Goal: Information Seeking & Learning: Find contact information

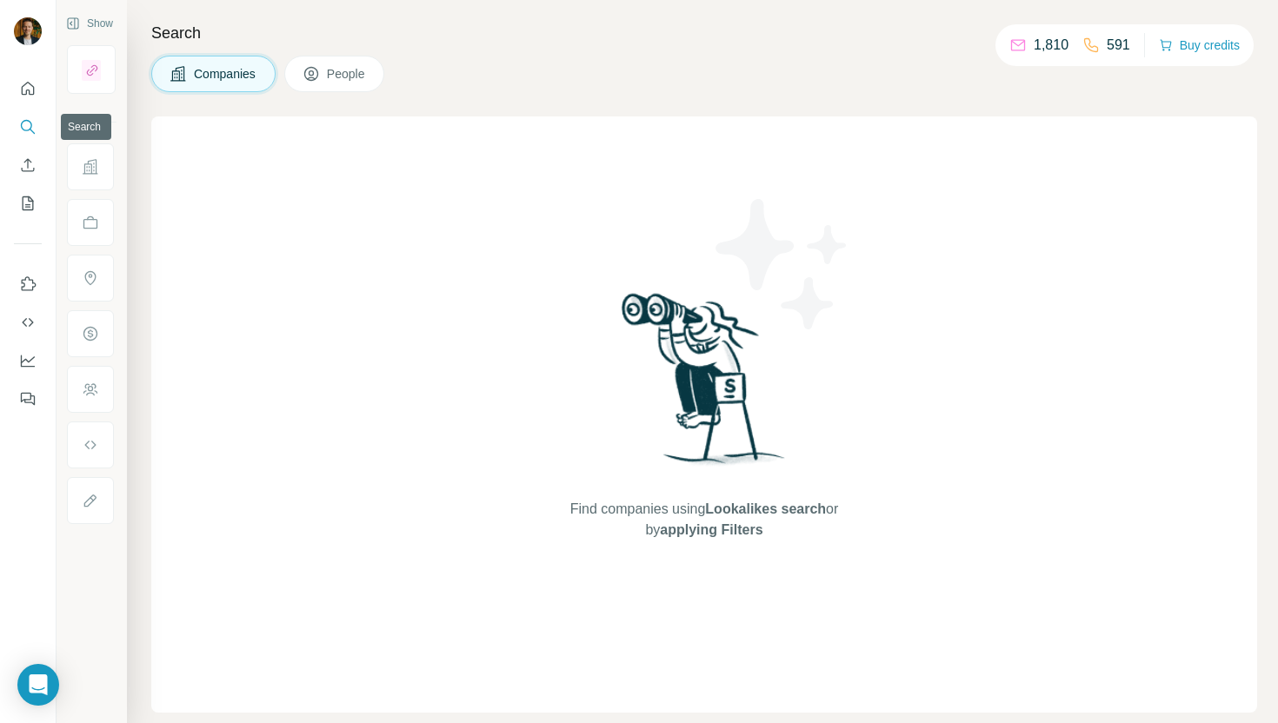
click at [27, 126] on icon "Search" at bounding box center [27, 126] width 17 height 17
click at [336, 64] on button "People" at bounding box center [334, 74] width 101 height 37
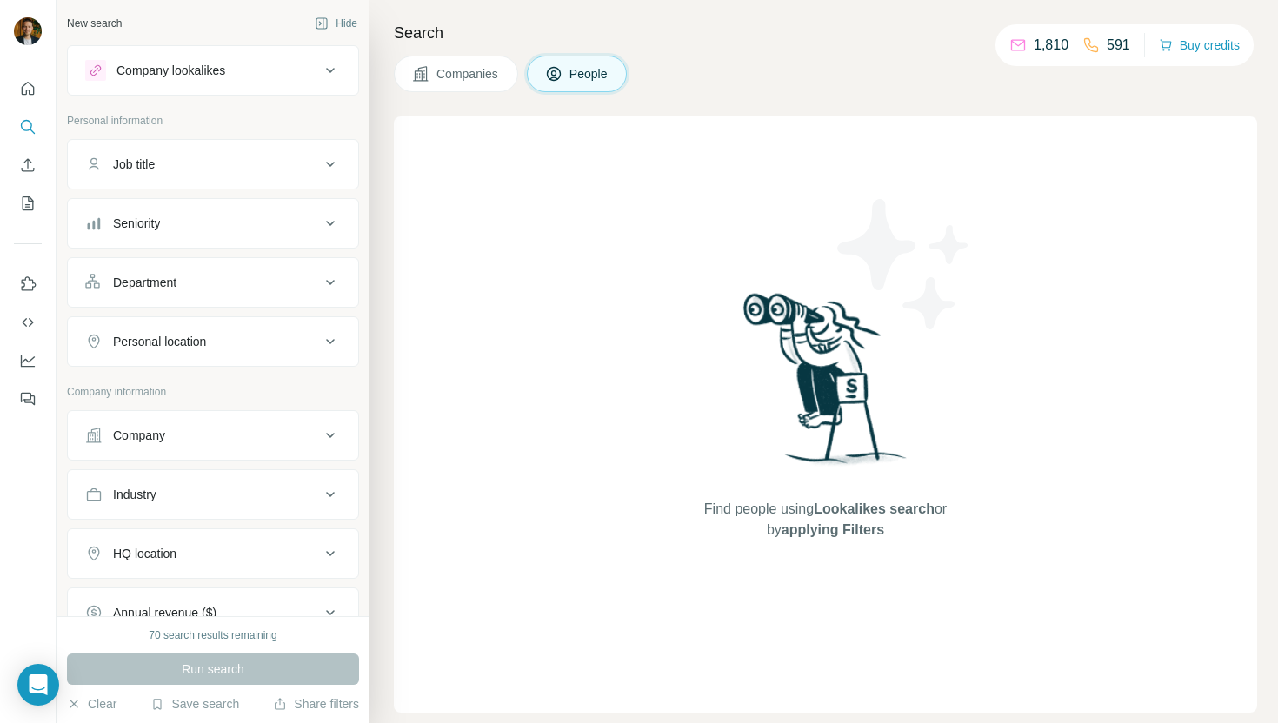
click at [468, 74] on span "Companies" at bounding box center [467, 73] width 63 height 17
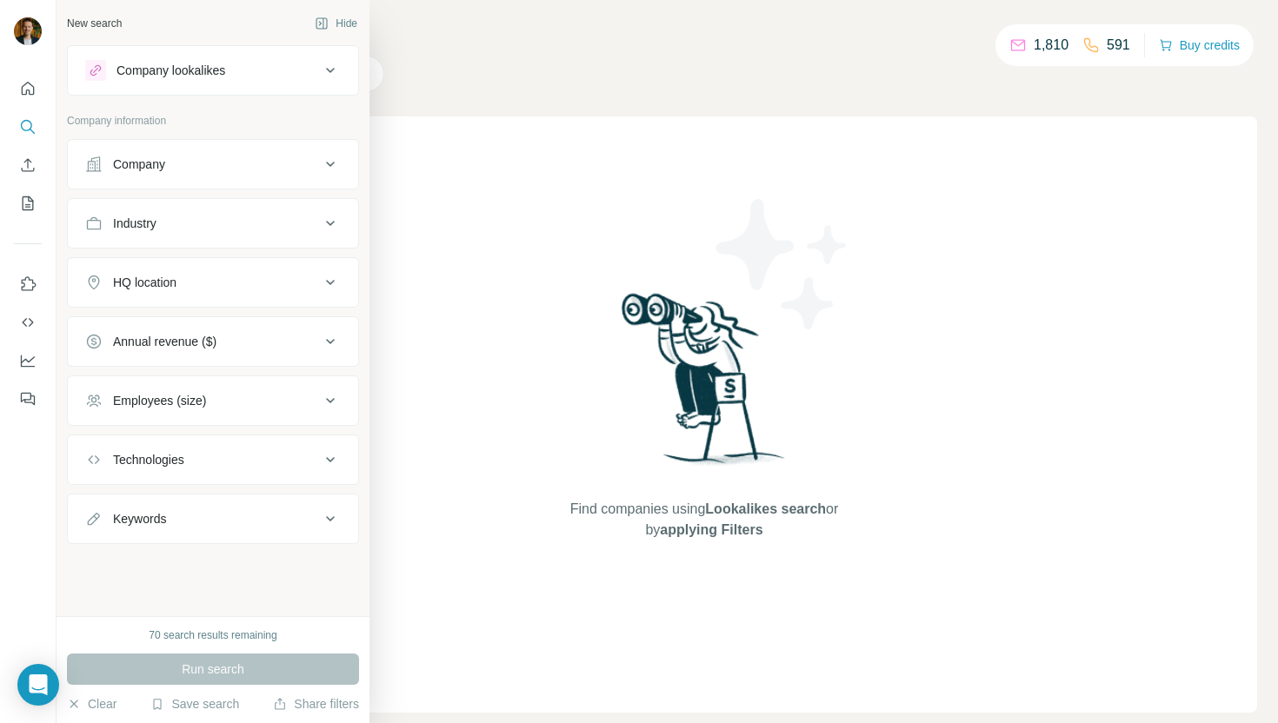
click at [200, 163] on div "Company" at bounding box center [202, 164] width 235 height 17
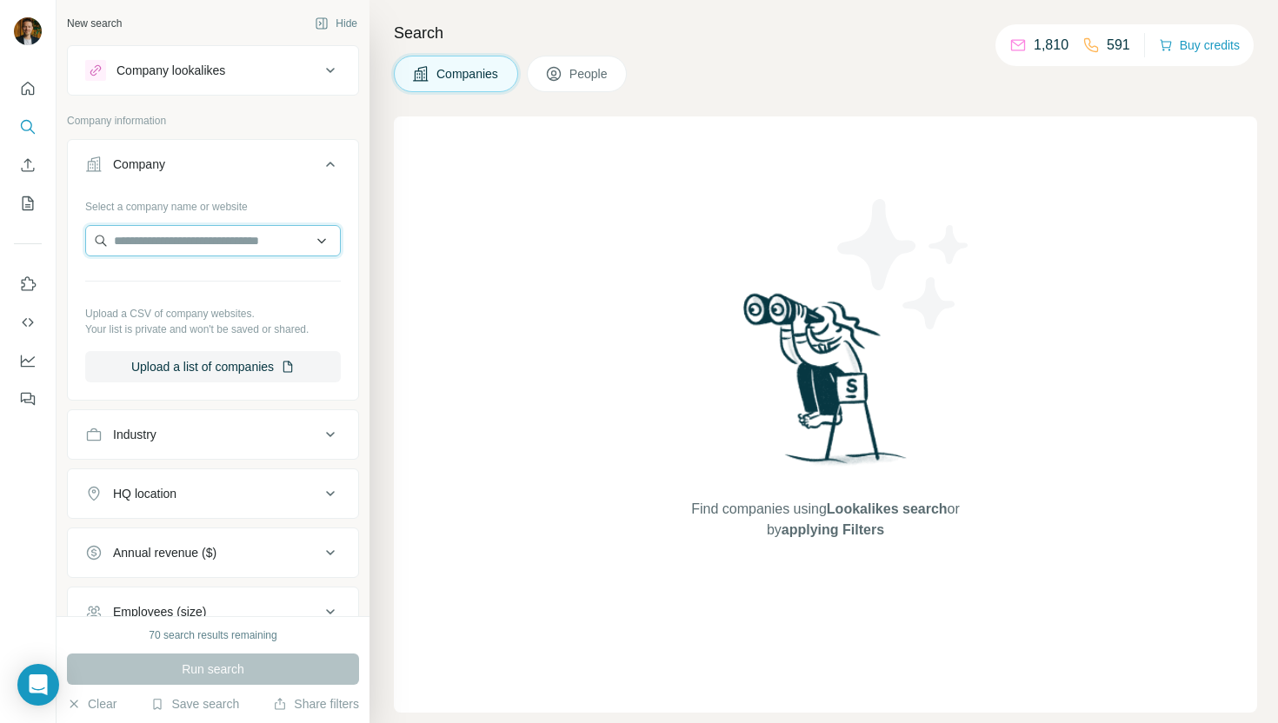
click at [196, 247] on input "text" at bounding box center [213, 240] width 256 height 31
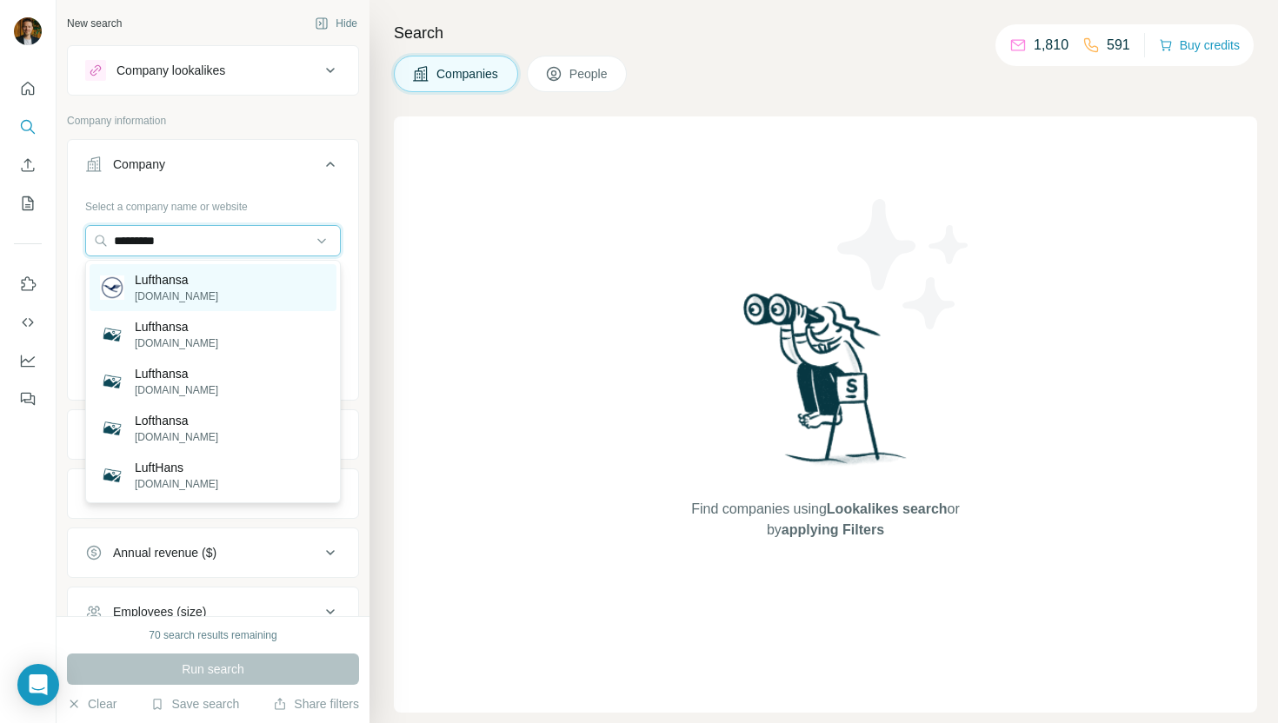
type input "*********"
click at [225, 282] on div "Lufthansa [DOMAIN_NAME]" at bounding box center [213, 287] width 247 height 47
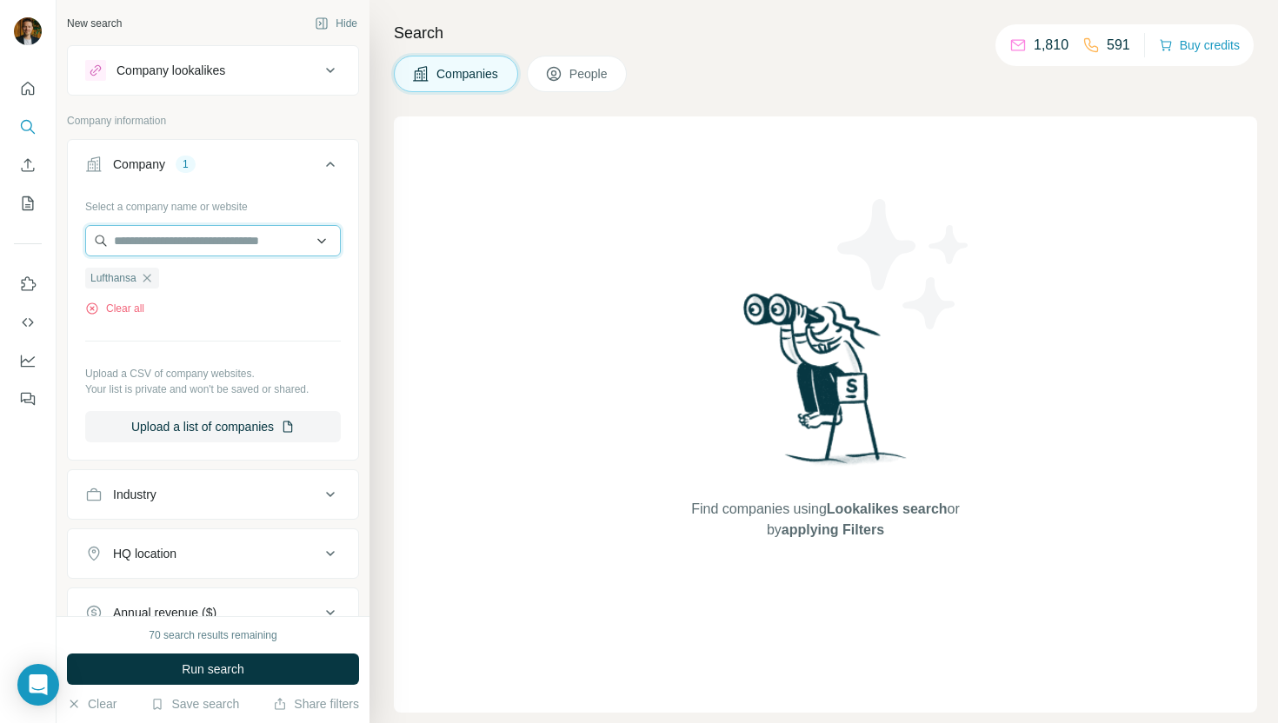
click at [252, 249] on input "text" at bounding box center [213, 240] width 256 height 31
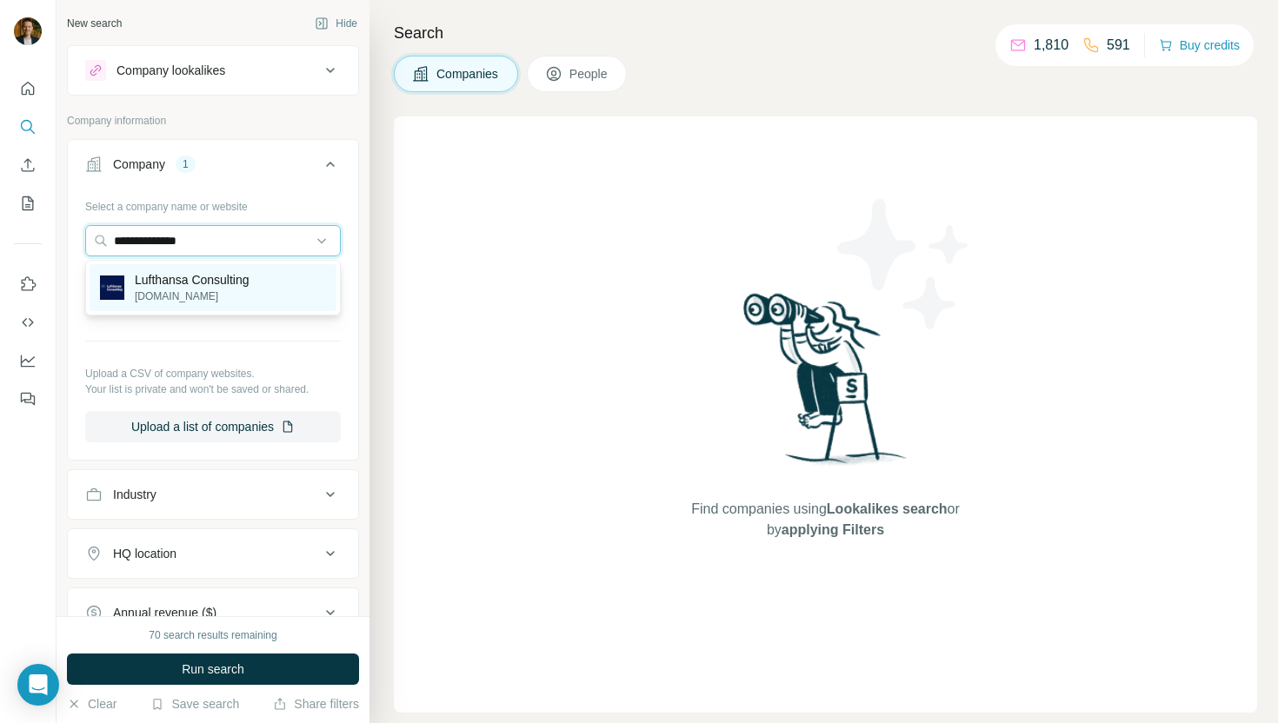
type input "**********"
click at [200, 281] on p "Lufthansa Consulting" at bounding box center [192, 279] width 115 height 17
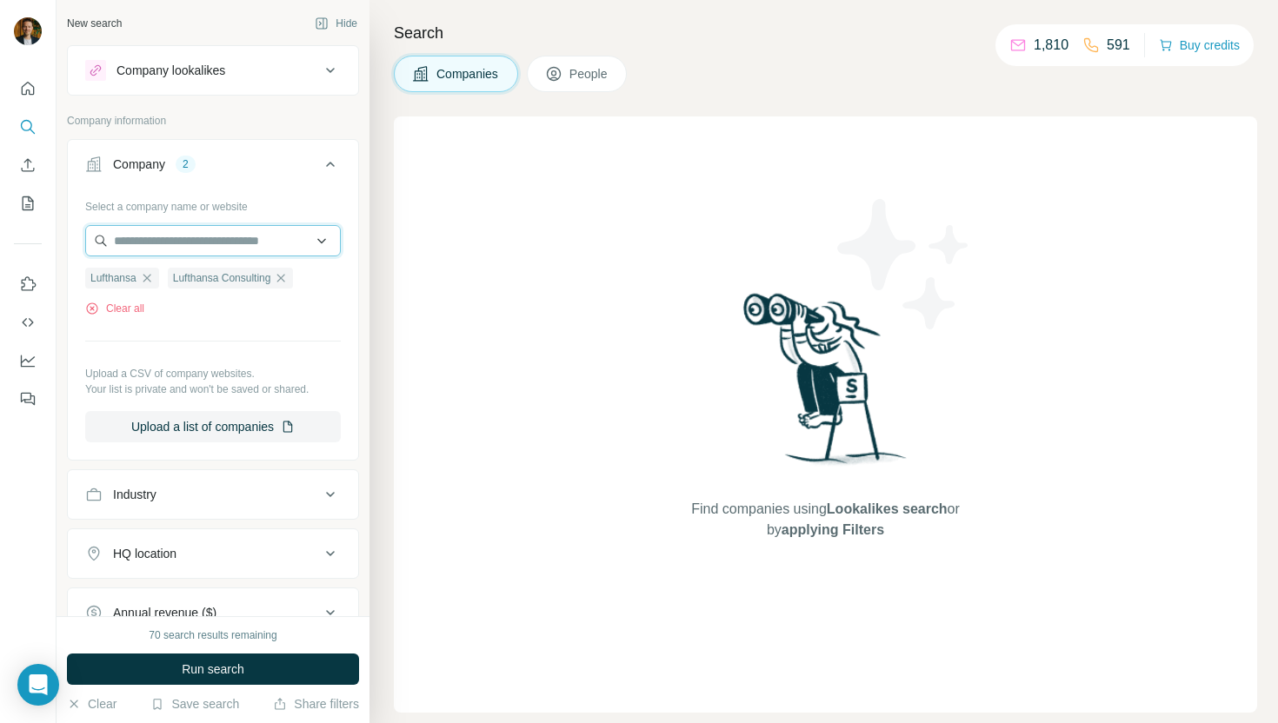
click at [236, 243] on input "text" at bounding box center [213, 240] width 256 height 31
type input "*"
click at [259, 189] on button "Company 2" at bounding box center [213, 167] width 290 height 49
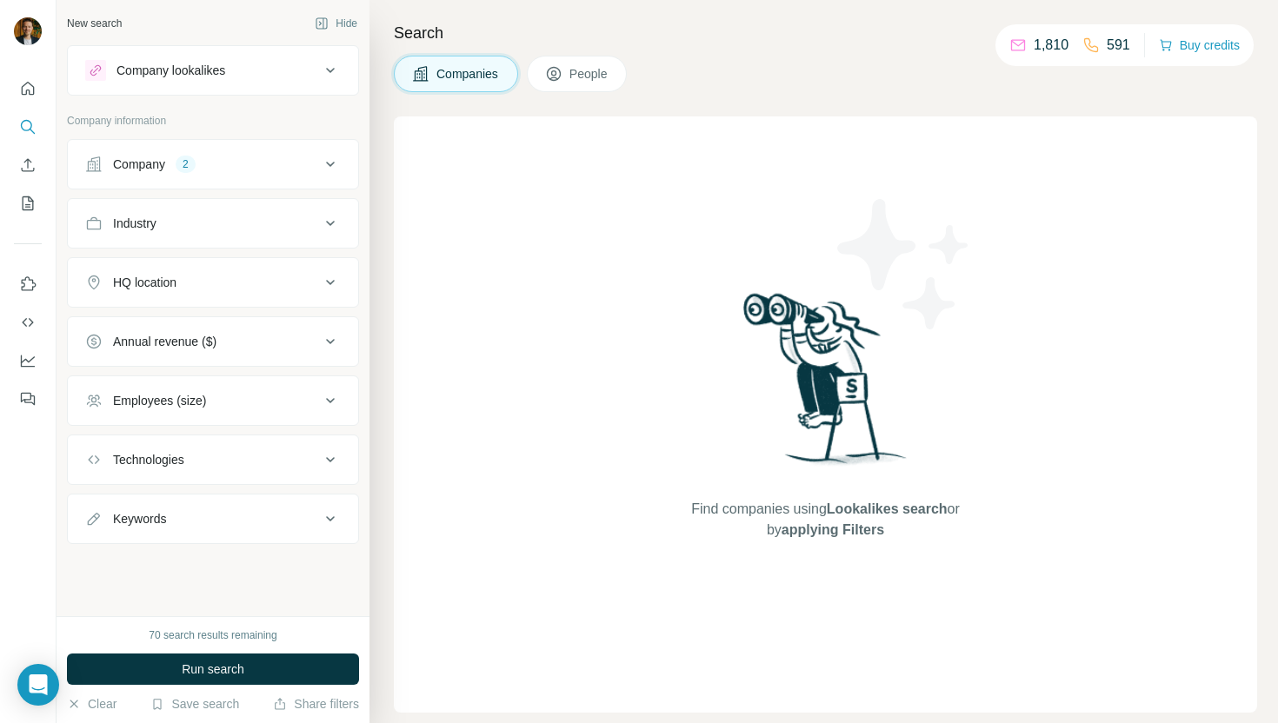
click at [229, 229] on div "Industry" at bounding box center [202, 223] width 235 height 17
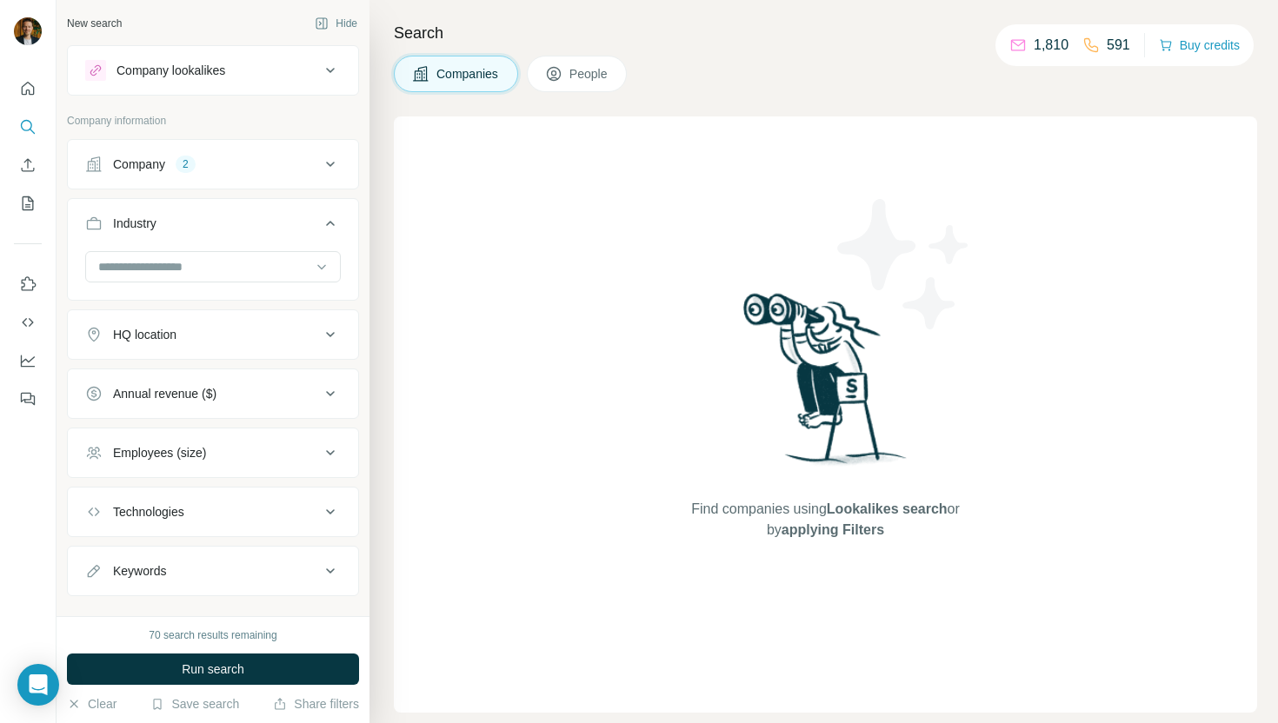
click at [254, 184] on button "Company 2" at bounding box center [213, 164] width 290 height 42
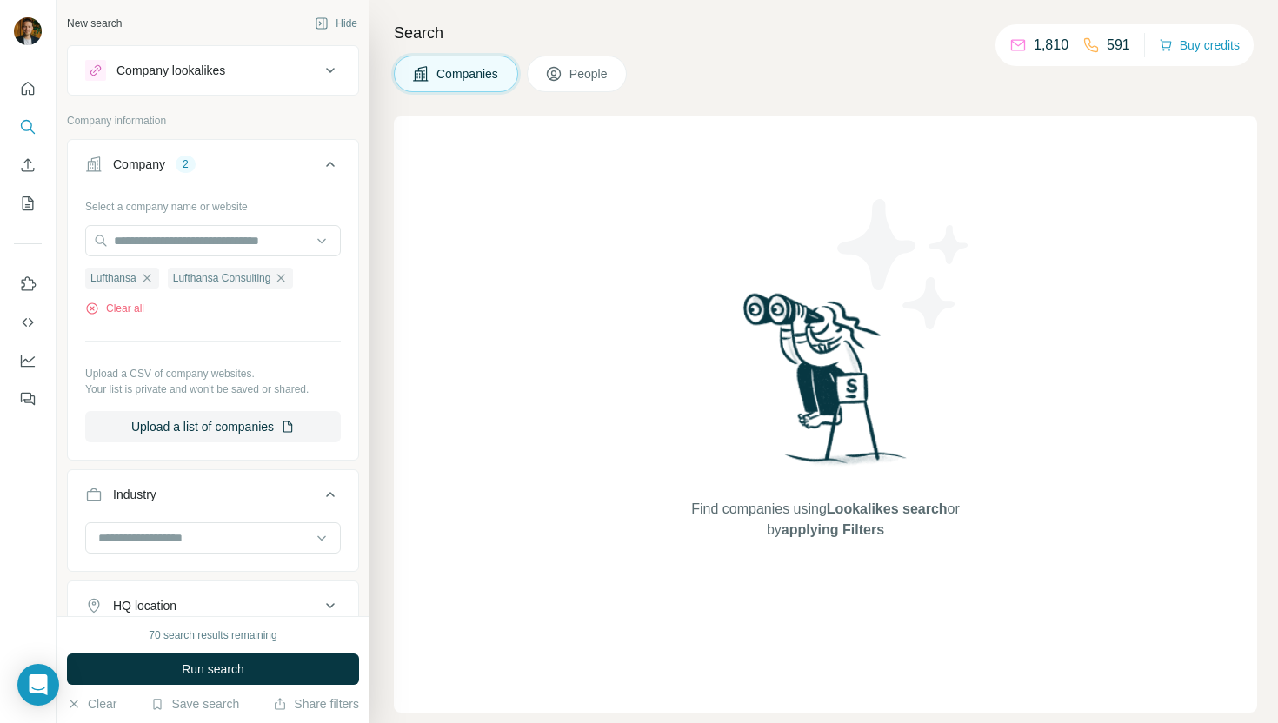
click at [578, 78] on span "People" at bounding box center [589, 73] width 40 height 17
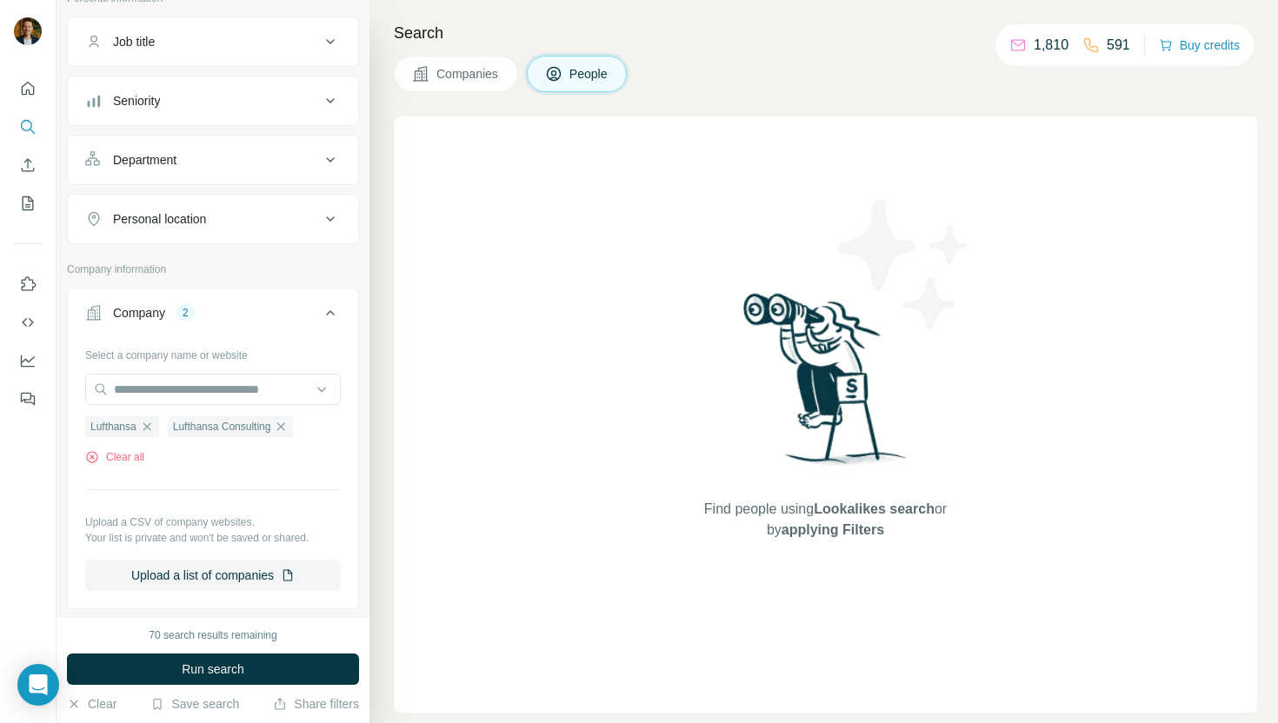
scroll to position [125, 0]
click at [249, 237] on div "Personal location" at bounding box center [213, 216] width 292 height 50
click at [246, 224] on button "Personal location" at bounding box center [213, 217] width 290 height 42
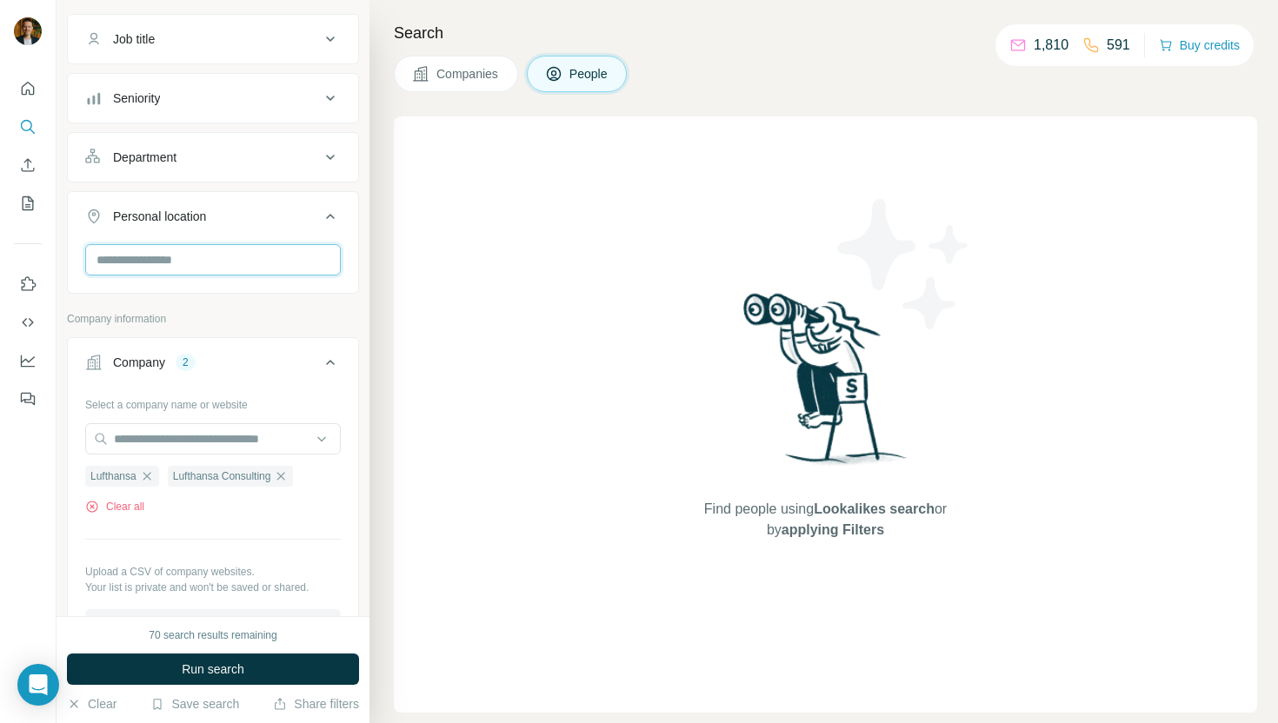
click at [222, 261] on input "text" at bounding box center [213, 259] width 256 height 31
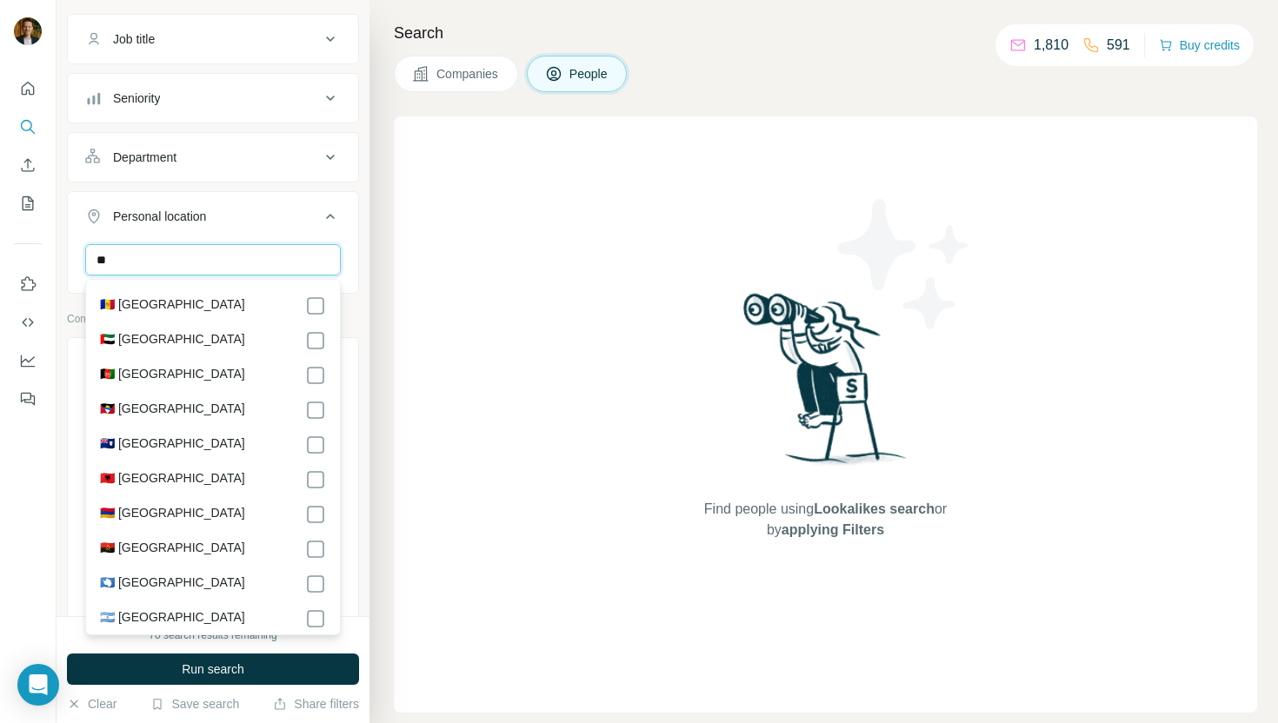
type input "*"
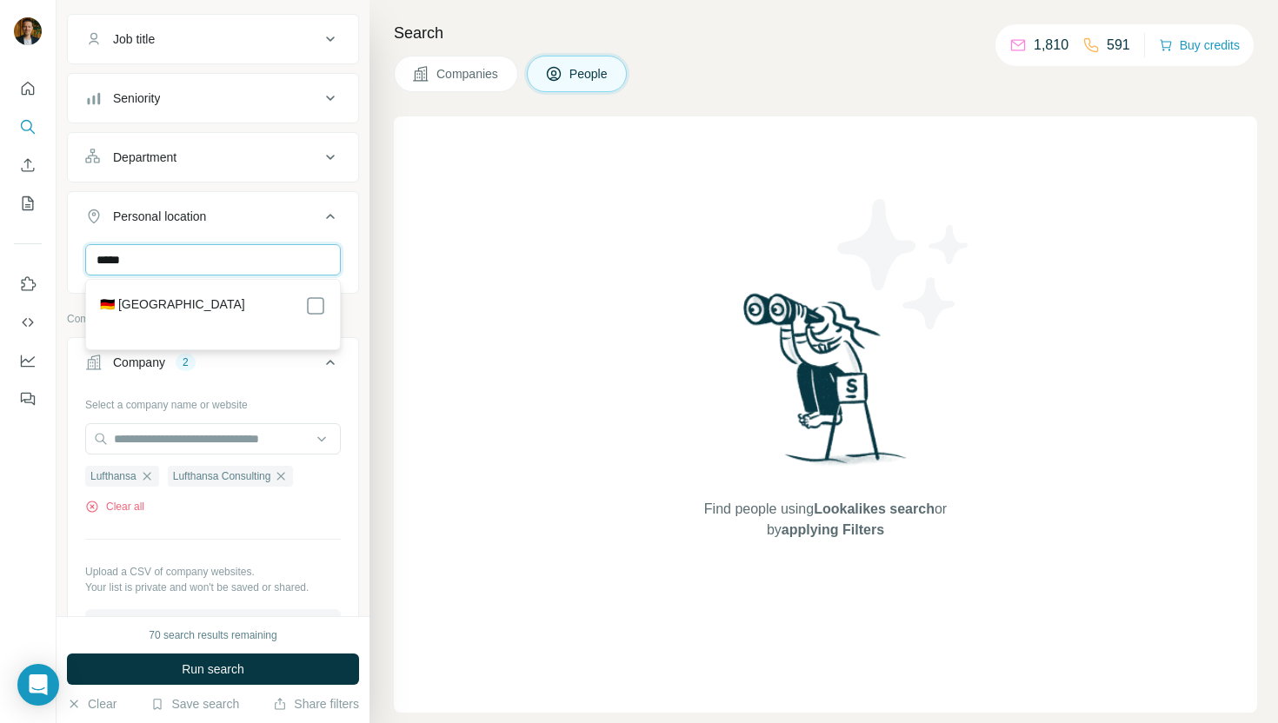
type input "*****"
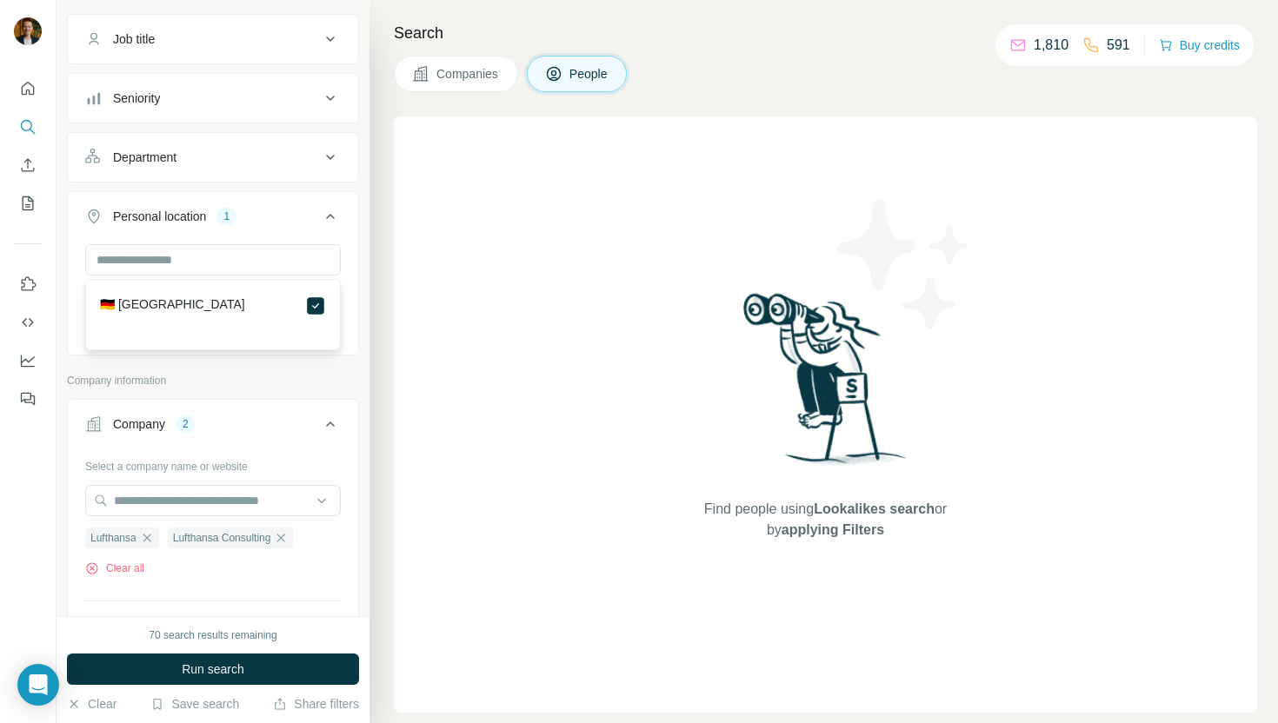
click at [304, 383] on p "Company information" at bounding box center [213, 381] width 292 height 16
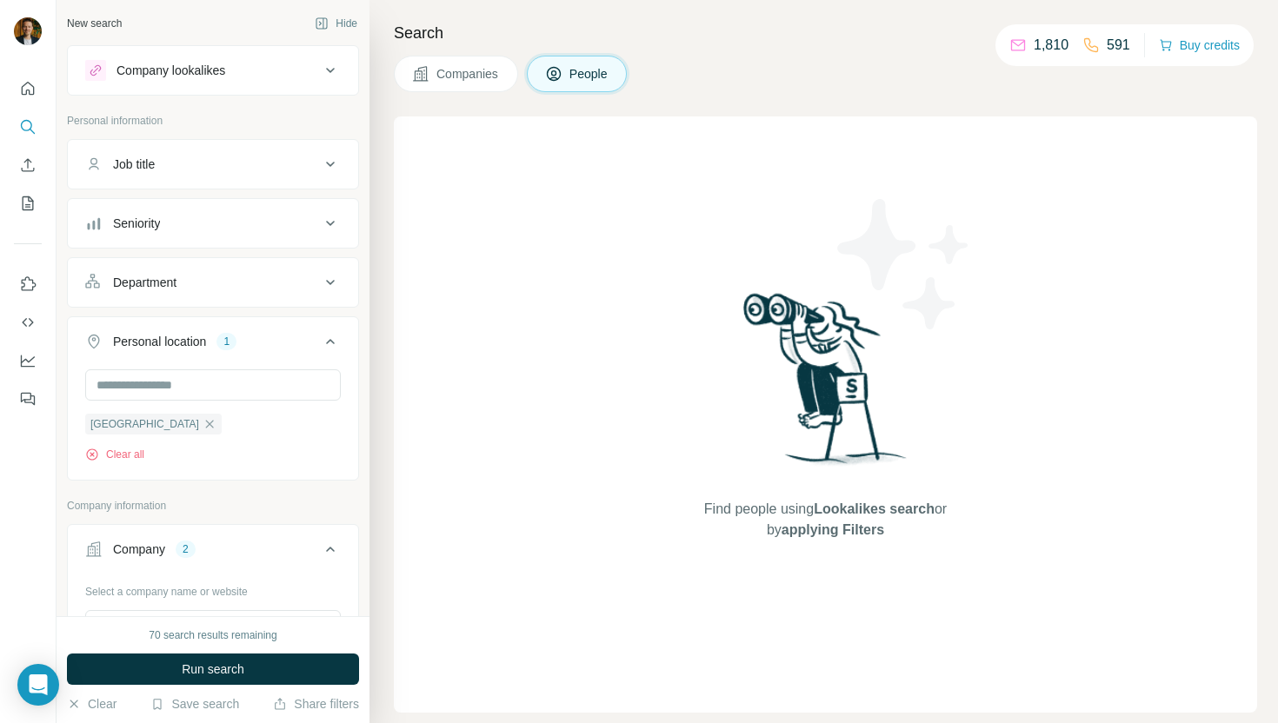
click at [221, 172] on div "Job title" at bounding box center [202, 164] width 235 height 17
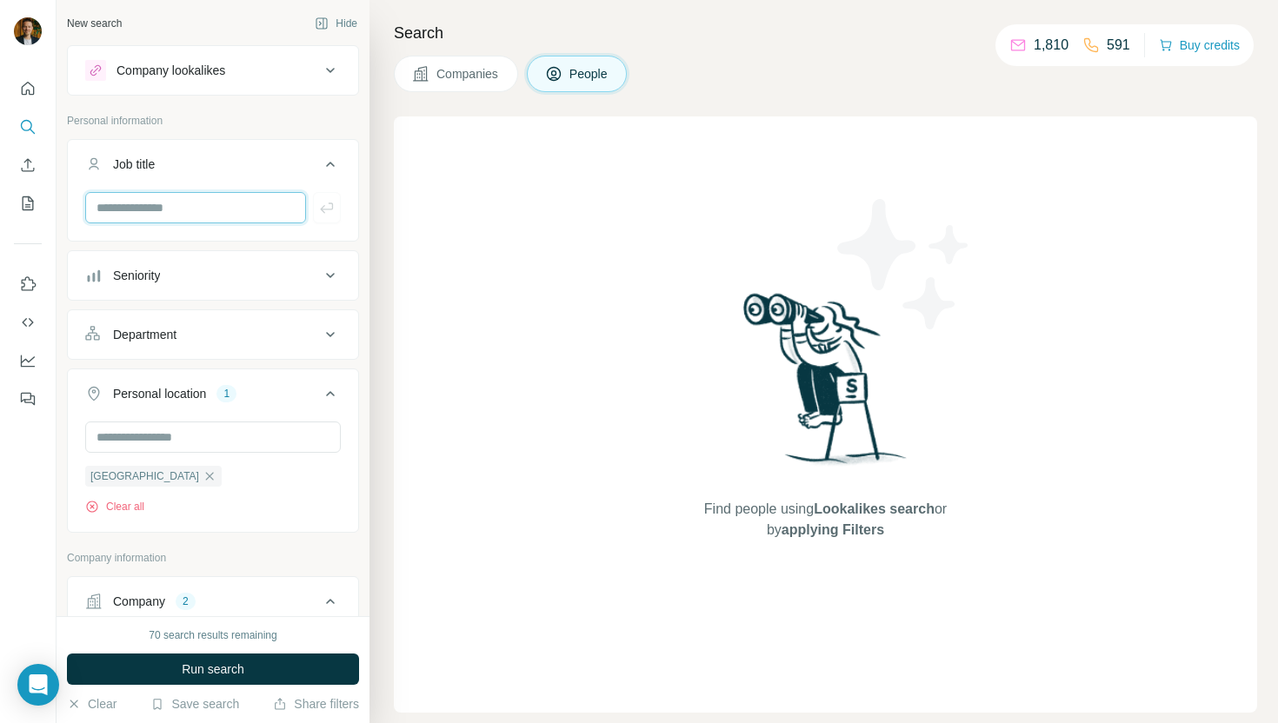
click at [208, 203] on input "text" at bounding box center [195, 207] width 221 height 31
type input "*******"
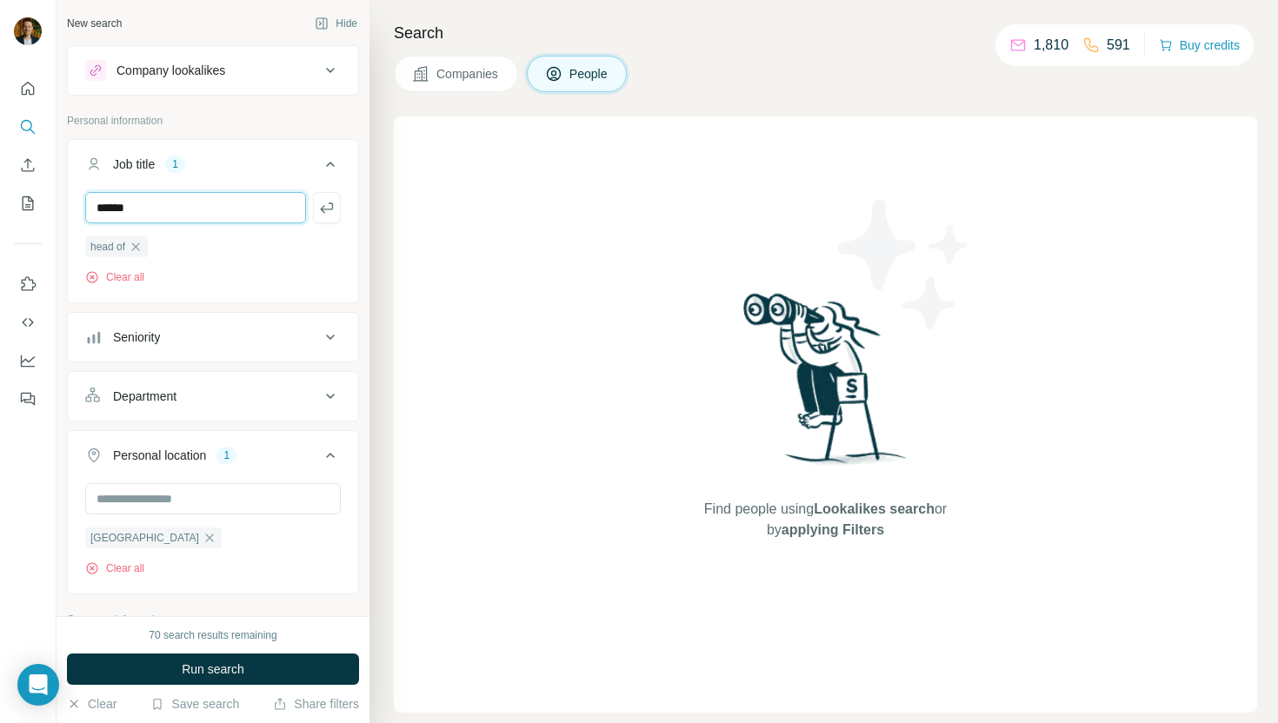
type input "******"
type input "*"
type input "*******"
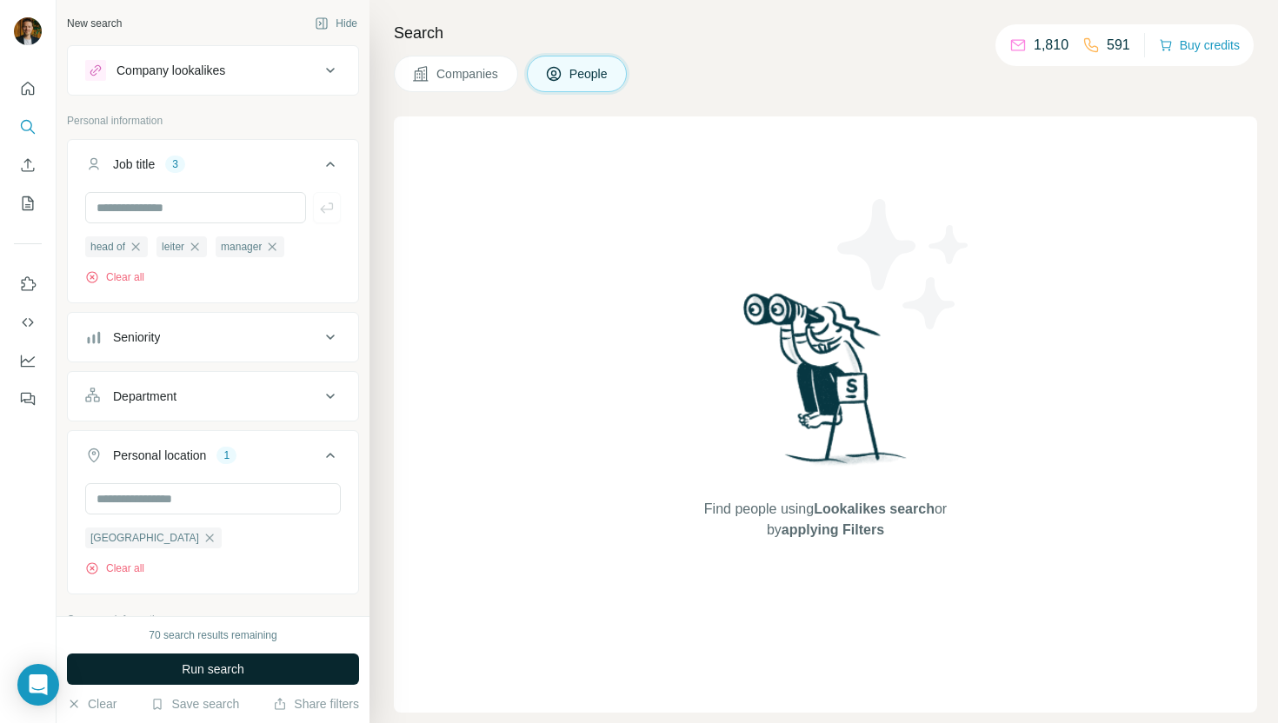
click at [248, 666] on button "Run search" at bounding box center [213, 669] width 292 height 31
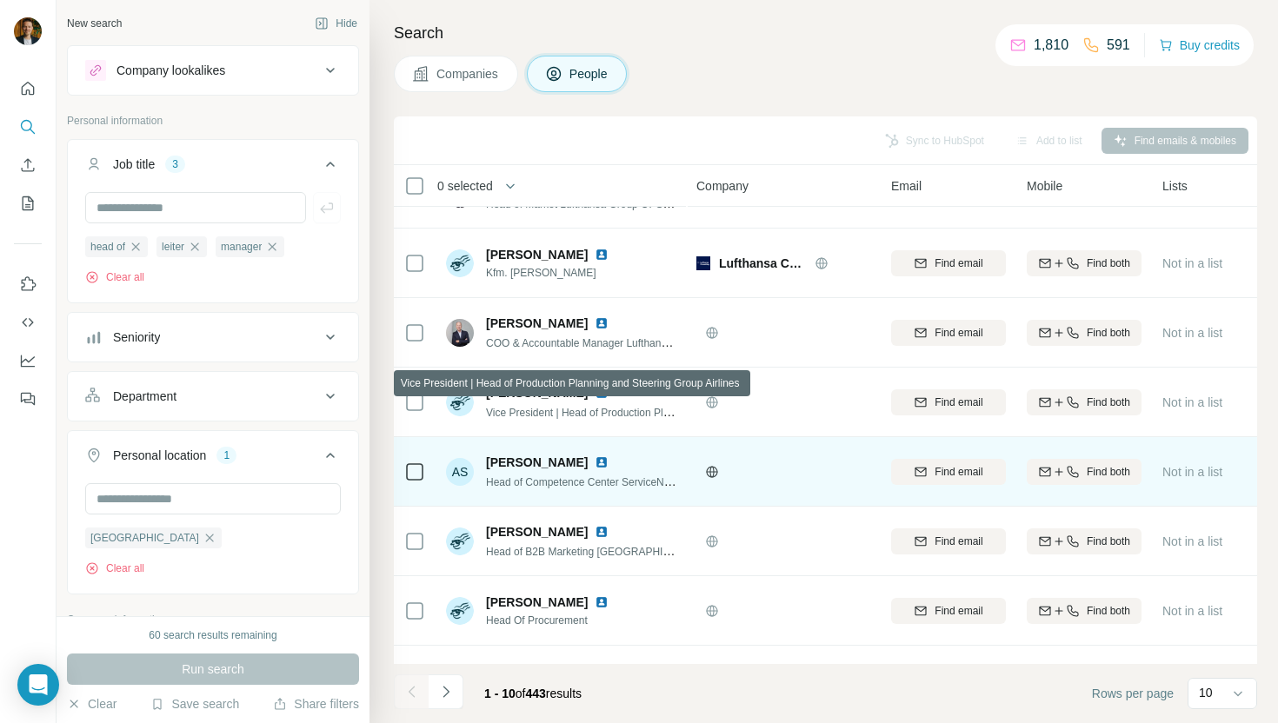
scroll to position [238, 0]
